Goal: Task Accomplishment & Management: Manage account settings

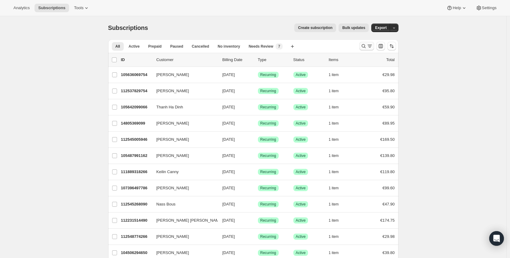
click at [362, 47] on icon "Search and filter results" at bounding box center [364, 46] width 6 height 6
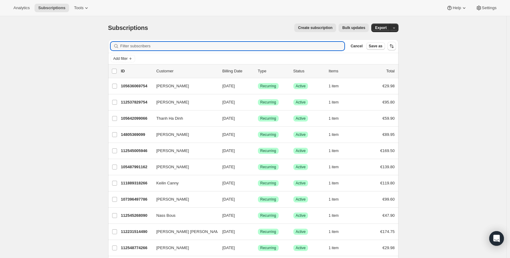
paste input "[EMAIL_ADDRESS][DOMAIN_NAME]"
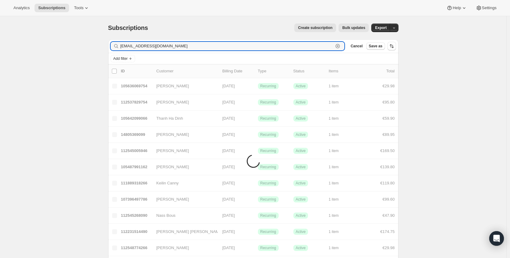
type input "[EMAIL_ADDRESS][DOMAIN_NAME]"
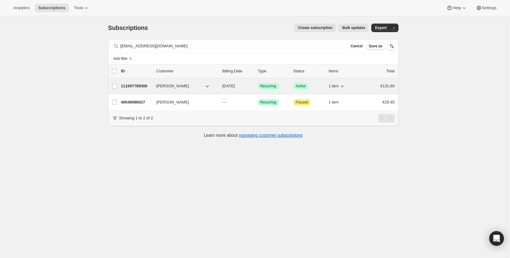
click at [146, 85] on p "111697789306" at bounding box center [136, 86] width 31 height 6
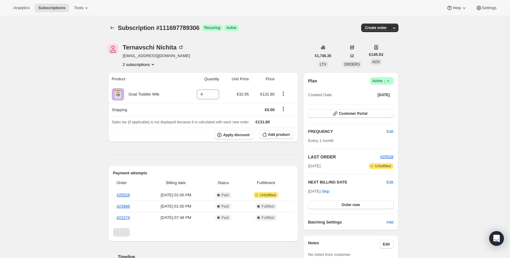
click at [386, 77] on span "Success Active |" at bounding box center [382, 80] width 24 height 7
click at [388, 104] on span "Cancel subscription" at bounding box center [381, 103] width 35 height 5
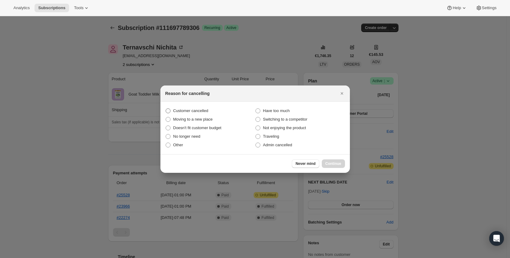
click at [196, 110] on span "Customer cancelled" at bounding box center [190, 110] width 35 height 5
click at [166, 109] on input "Customer cancelled" at bounding box center [166, 108] width 0 height 0
radio input "true"
click at [333, 161] on span "Continue" at bounding box center [333, 163] width 16 height 5
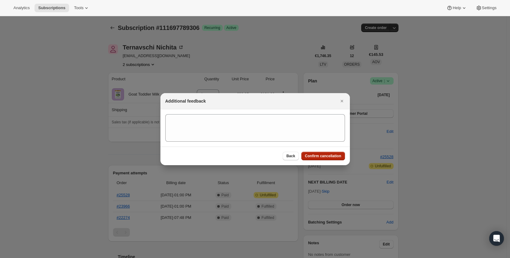
click at [335, 154] on span "Confirm cancellation" at bounding box center [323, 156] width 36 height 5
